Goal: Information Seeking & Learning: Learn about a topic

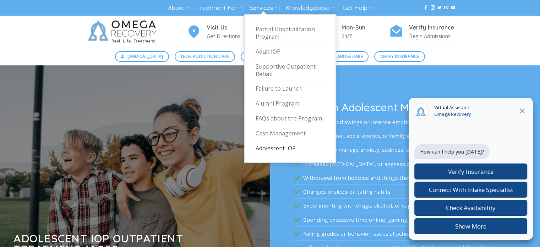
click at [277, 146] on link "Adolescent IOP" at bounding box center [290, 148] width 70 height 15
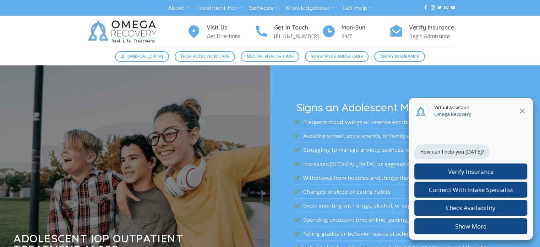
click at [525, 108] on icon at bounding box center [522, 110] width 9 height 9
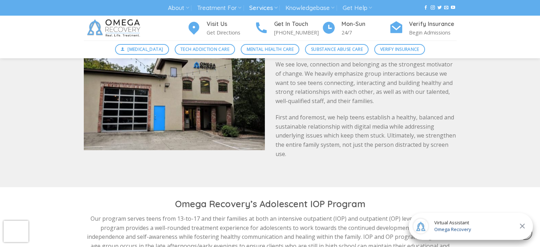
scroll to position [1659, 0]
click at [524, 227] on icon at bounding box center [522, 225] width 9 height 9
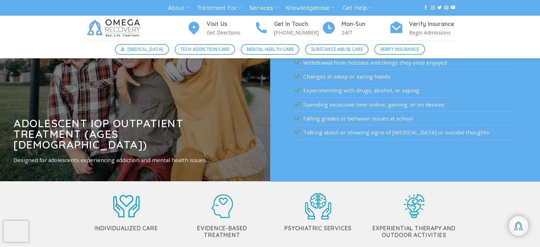
scroll to position [98, 0]
